Goal: Task Accomplishment & Management: Manage account settings

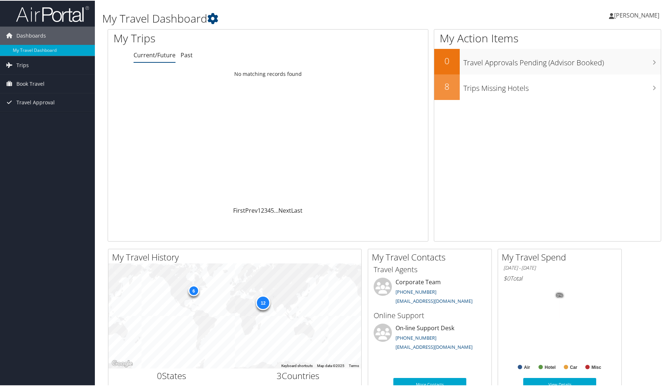
click at [637, 16] on span "[PERSON_NAME]" at bounding box center [636, 15] width 45 height 8
click at [601, 63] on link "View Travel Profile" at bounding box center [617, 65] width 81 height 12
